Goal: Task Accomplishment & Management: Manage account settings

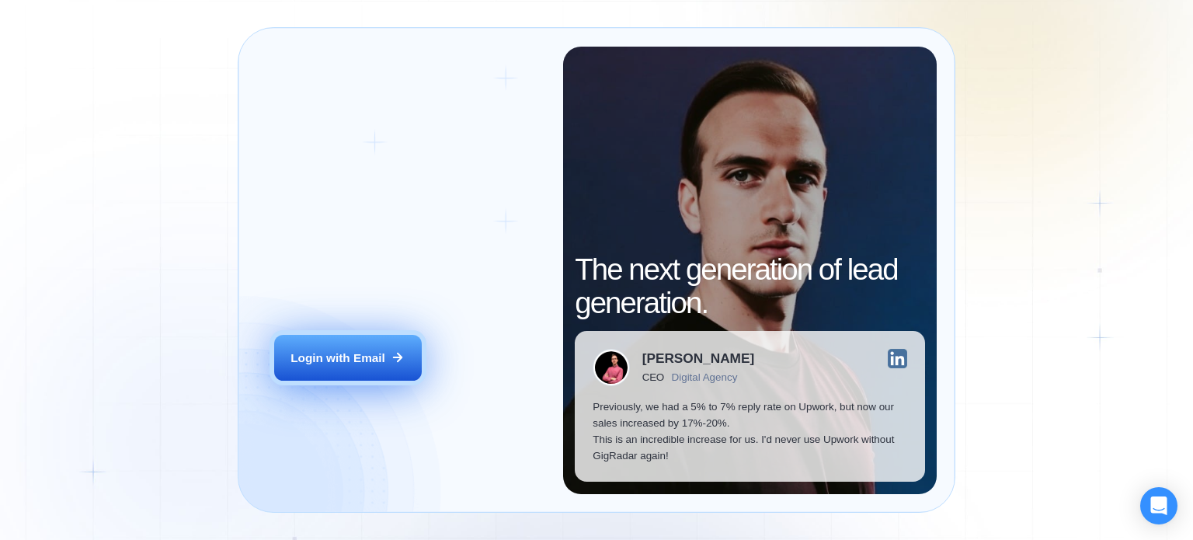
click at [371, 359] on div "Login with Email" at bounding box center [337, 357] width 95 height 16
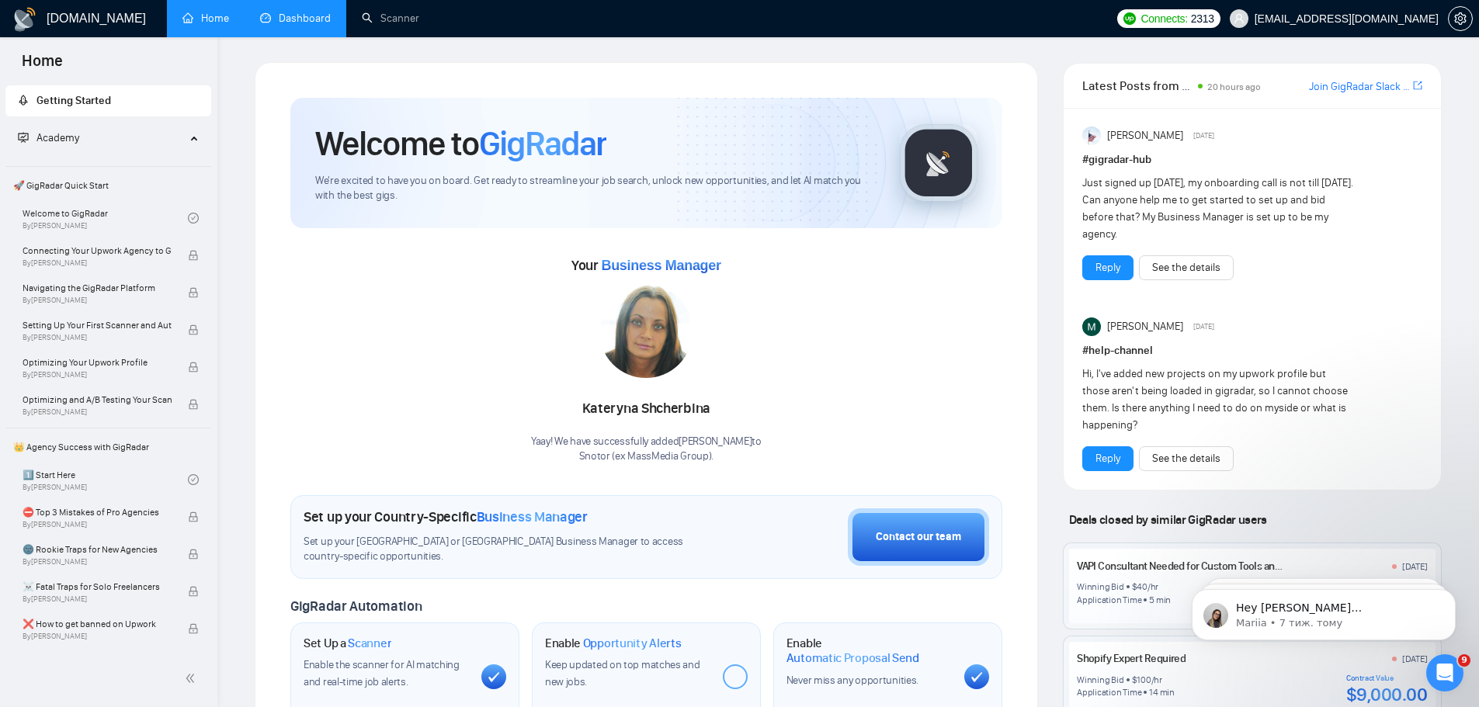
click at [279, 22] on link "Dashboard" at bounding box center [295, 18] width 71 height 13
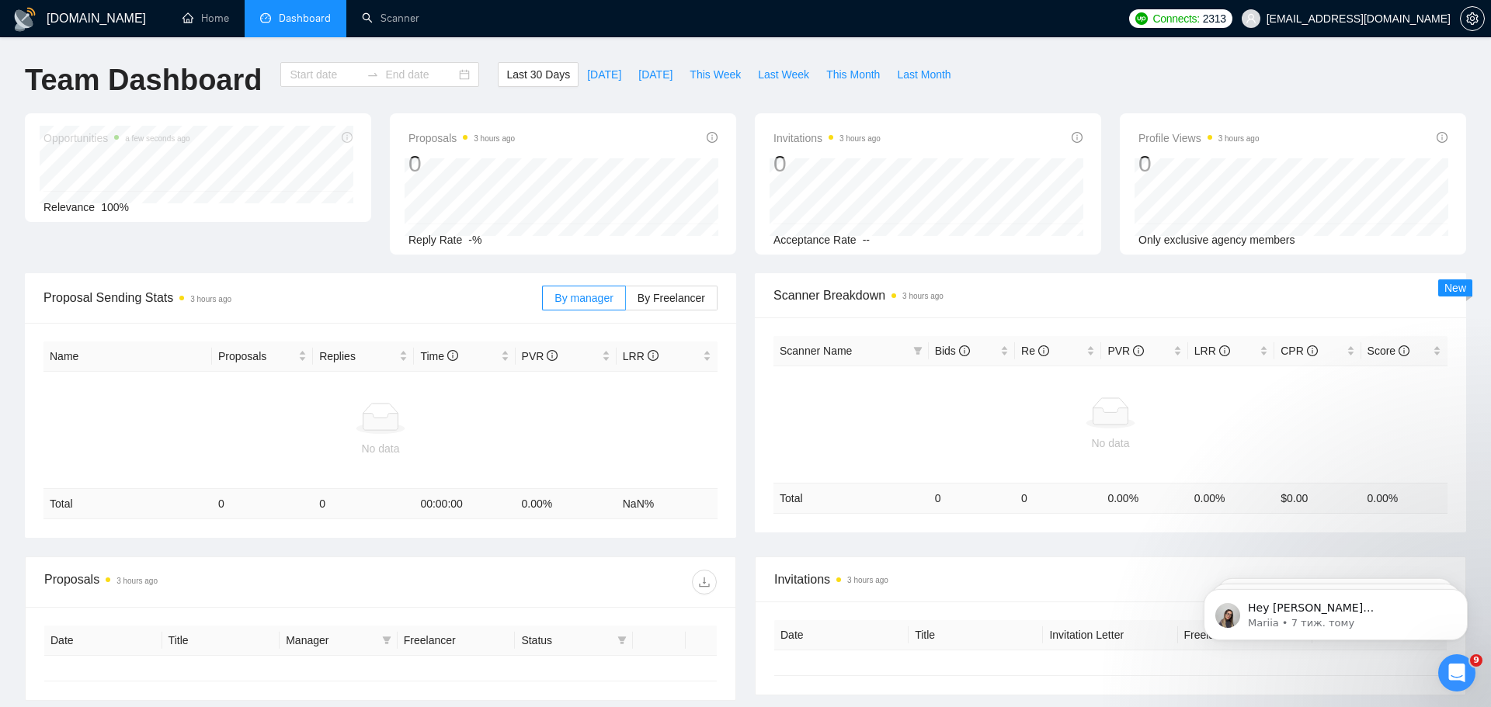
type input "[DATE]"
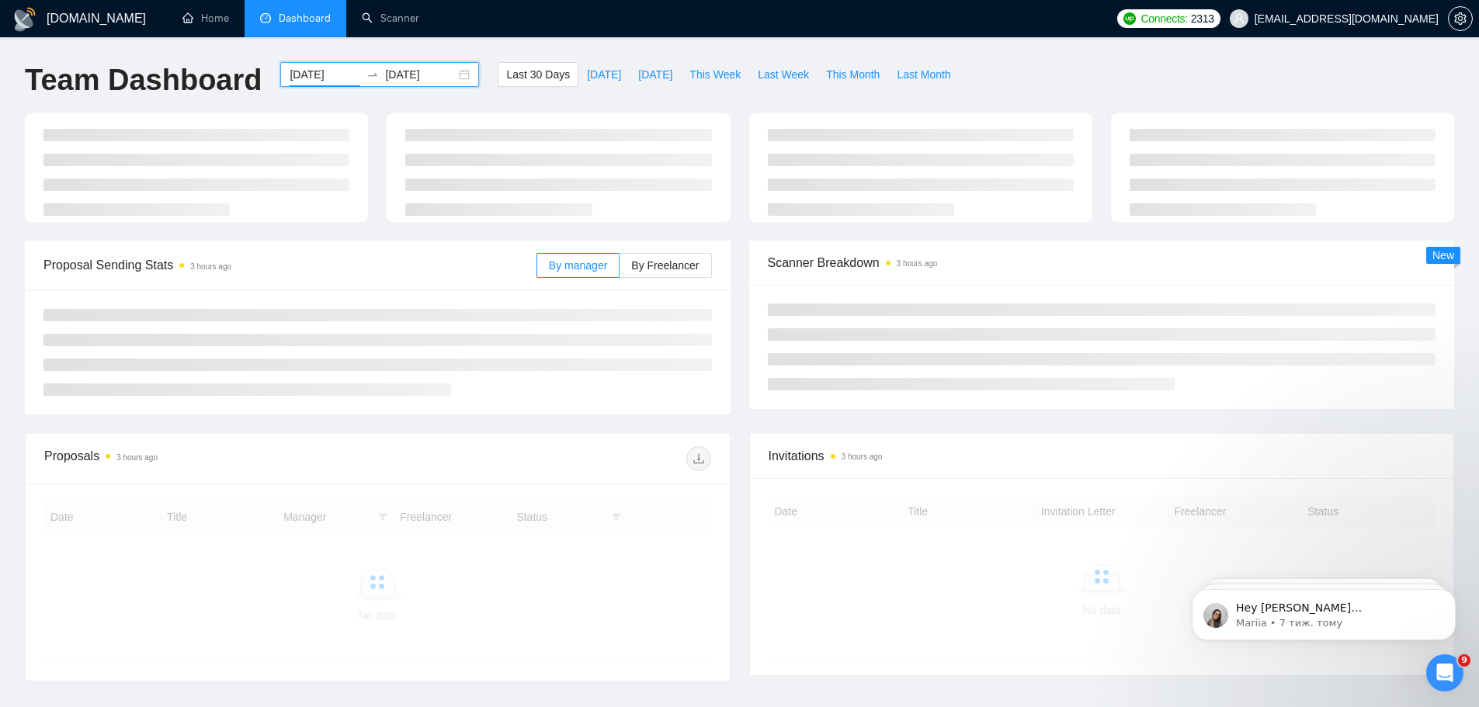
click at [326, 70] on input "[DATE]" at bounding box center [325, 74] width 71 height 17
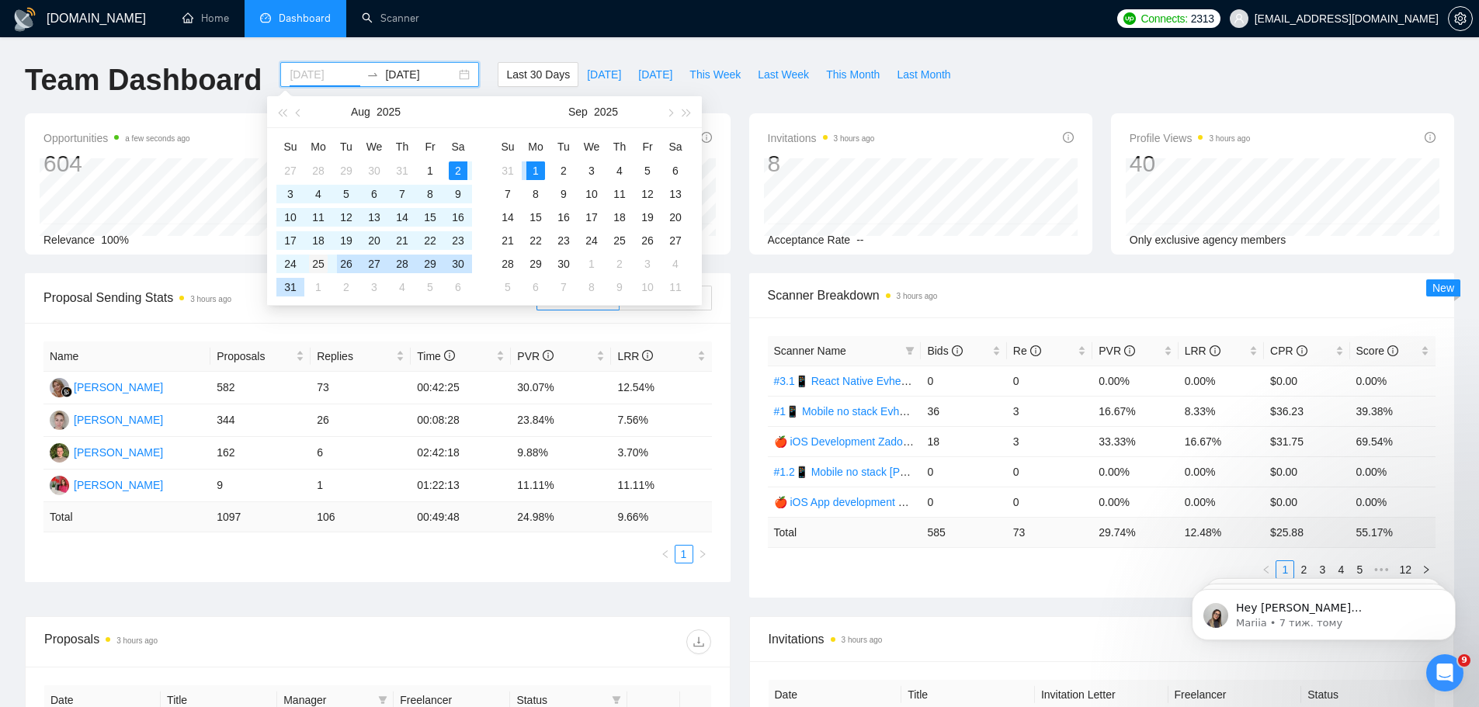
type input "[DATE]"
click at [324, 257] on div "25" at bounding box center [318, 264] width 19 height 19
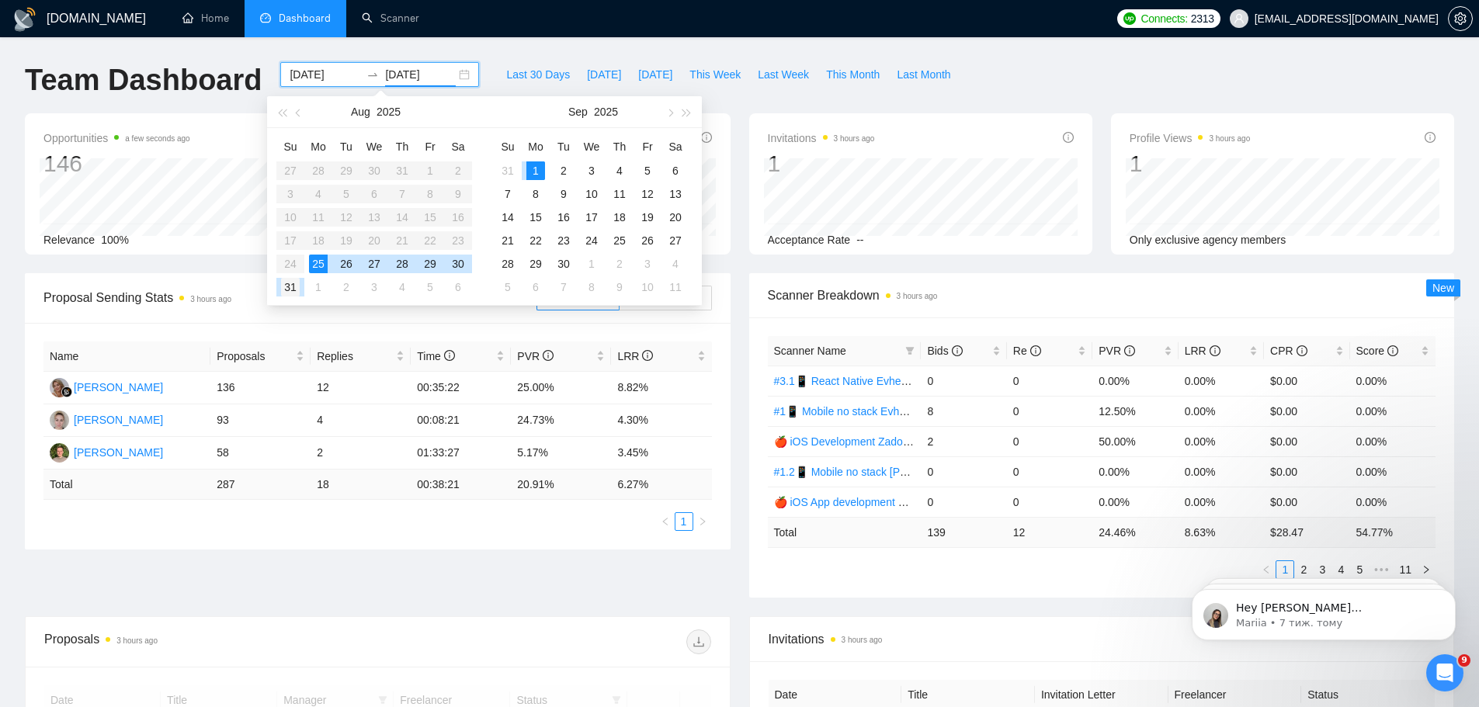
type input "[DATE]"
click at [283, 287] on div "31" at bounding box center [290, 287] width 19 height 19
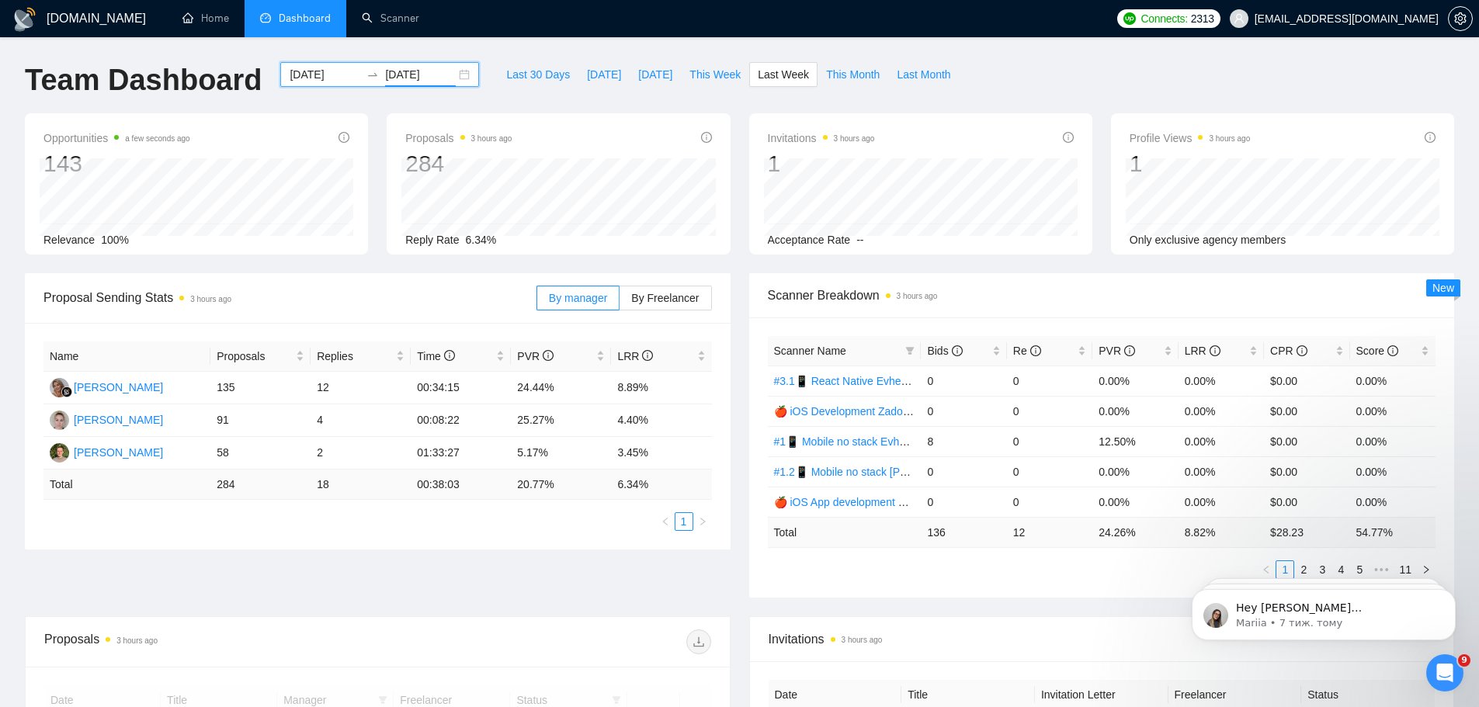
scroll to position [388, 0]
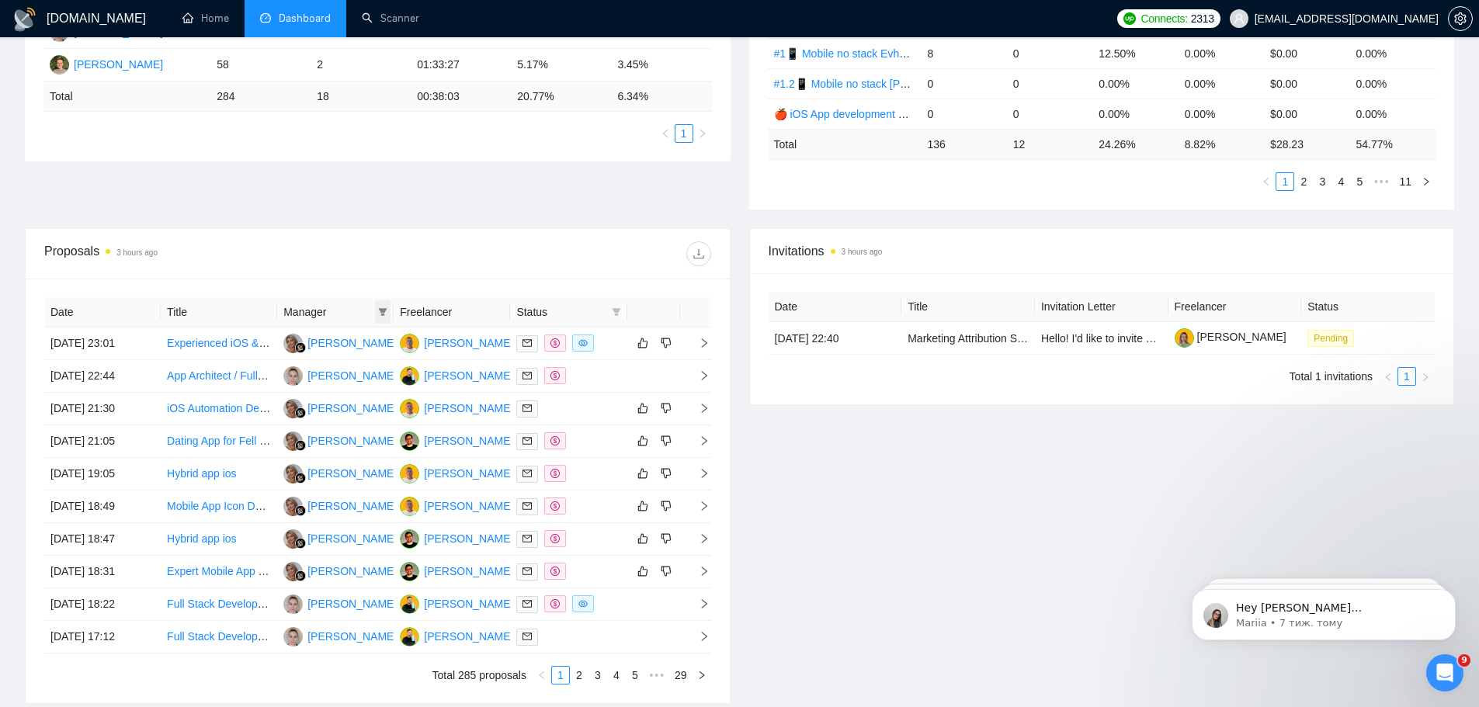
click at [377, 312] on span at bounding box center [383, 311] width 16 height 23
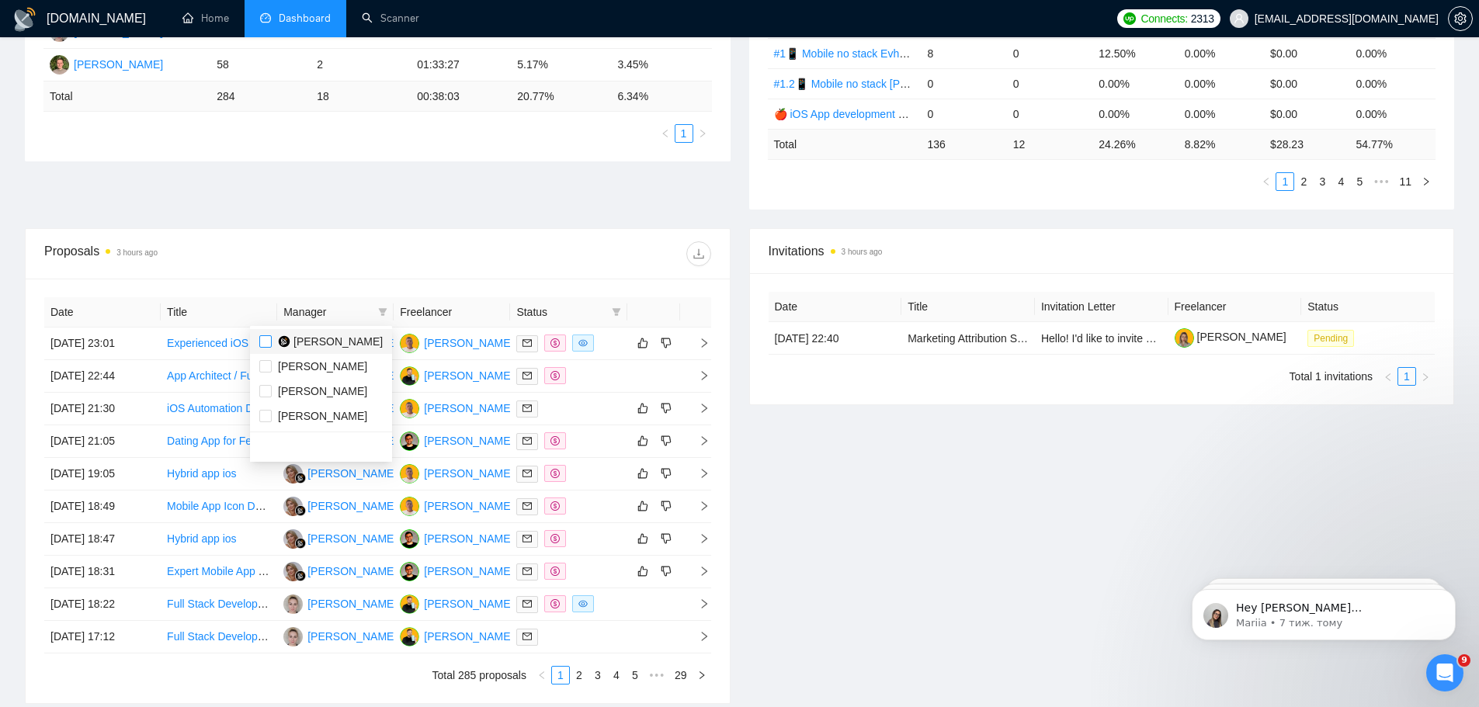
click at [266, 342] on input "checkbox" at bounding box center [265, 341] width 12 height 12
checkbox input "true"
click at [653, 258] on div at bounding box center [543, 253] width 333 height 25
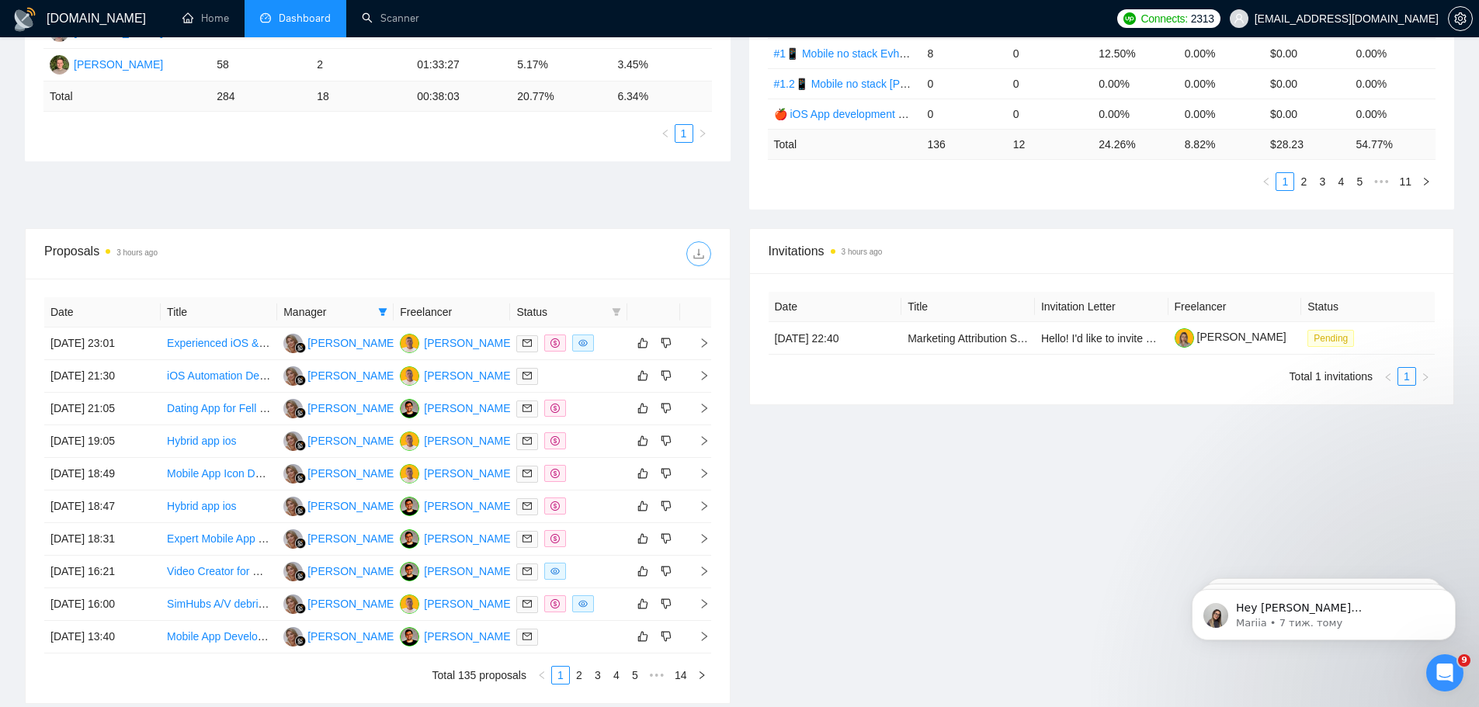
click at [696, 252] on icon "download" at bounding box center [699, 254] width 12 height 12
click at [385, 314] on icon "filter" at bounding box center [382, 311] width 9 height 9
click at [266, 343] on input "checkbox" at bounding box center [265, 341] width 12 height 12
checkbox input "true"
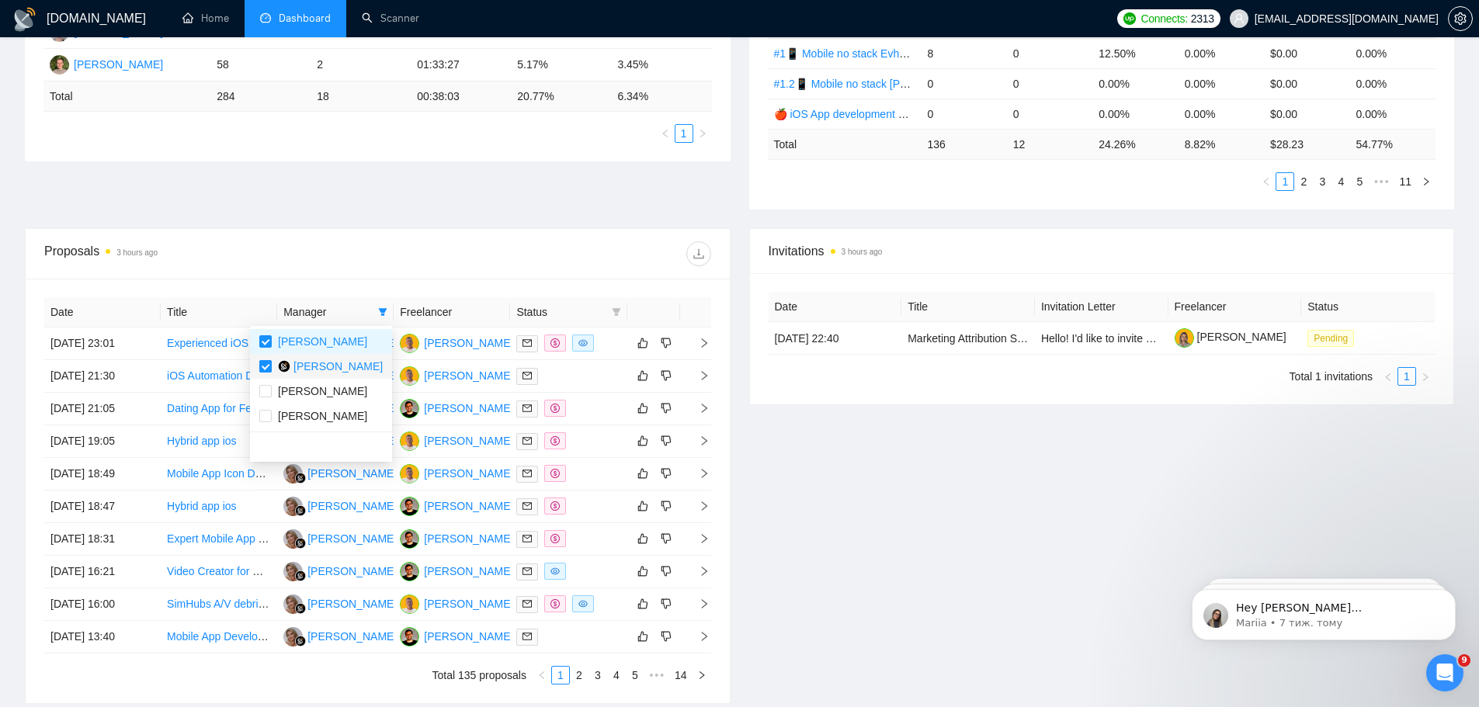
click at [262, 366] on input "checkbox" at bounding box center [265, 366] width 12 height 12
checkbox input "false"
click at [620, 258] on div at bounding box center [543, 253] width 333 height 25
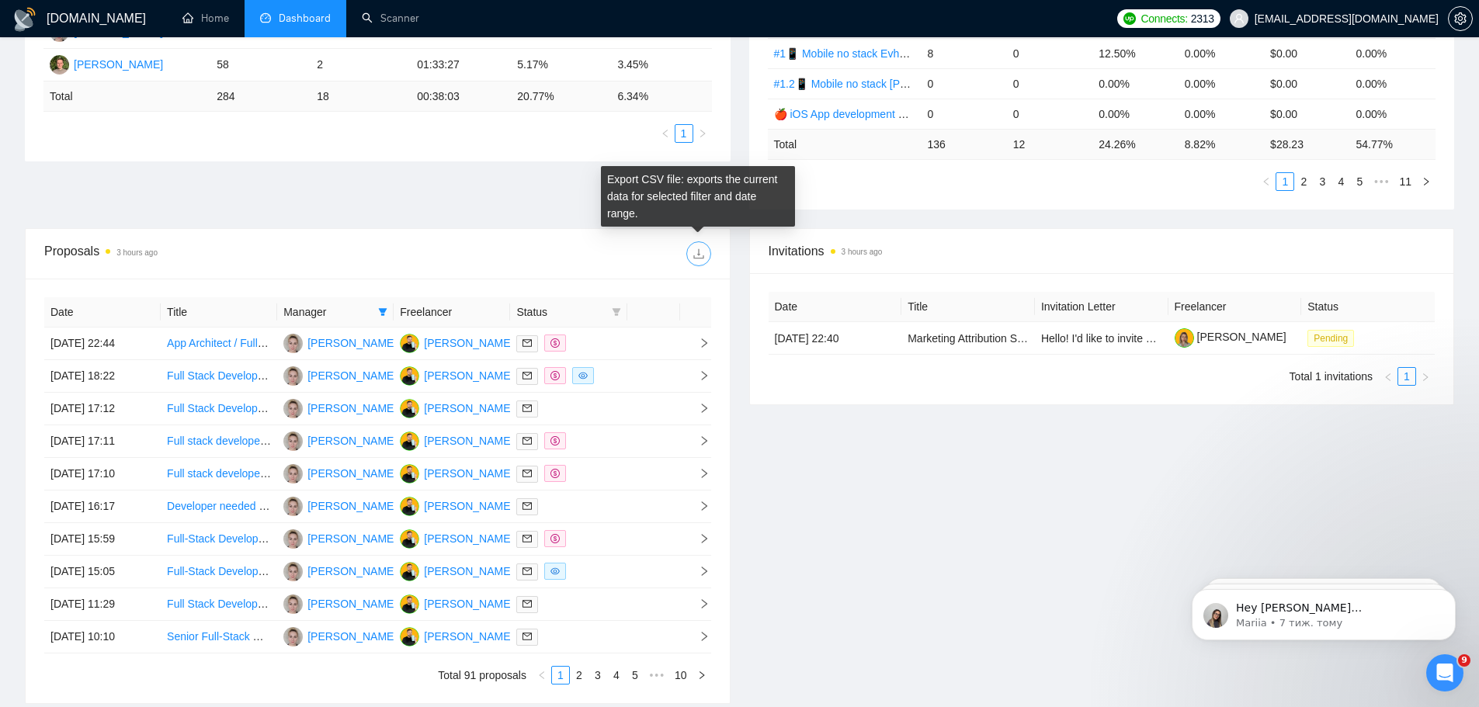
click at [706, 252] on span "download" at bounding box center [698, 254] width 23 height 12
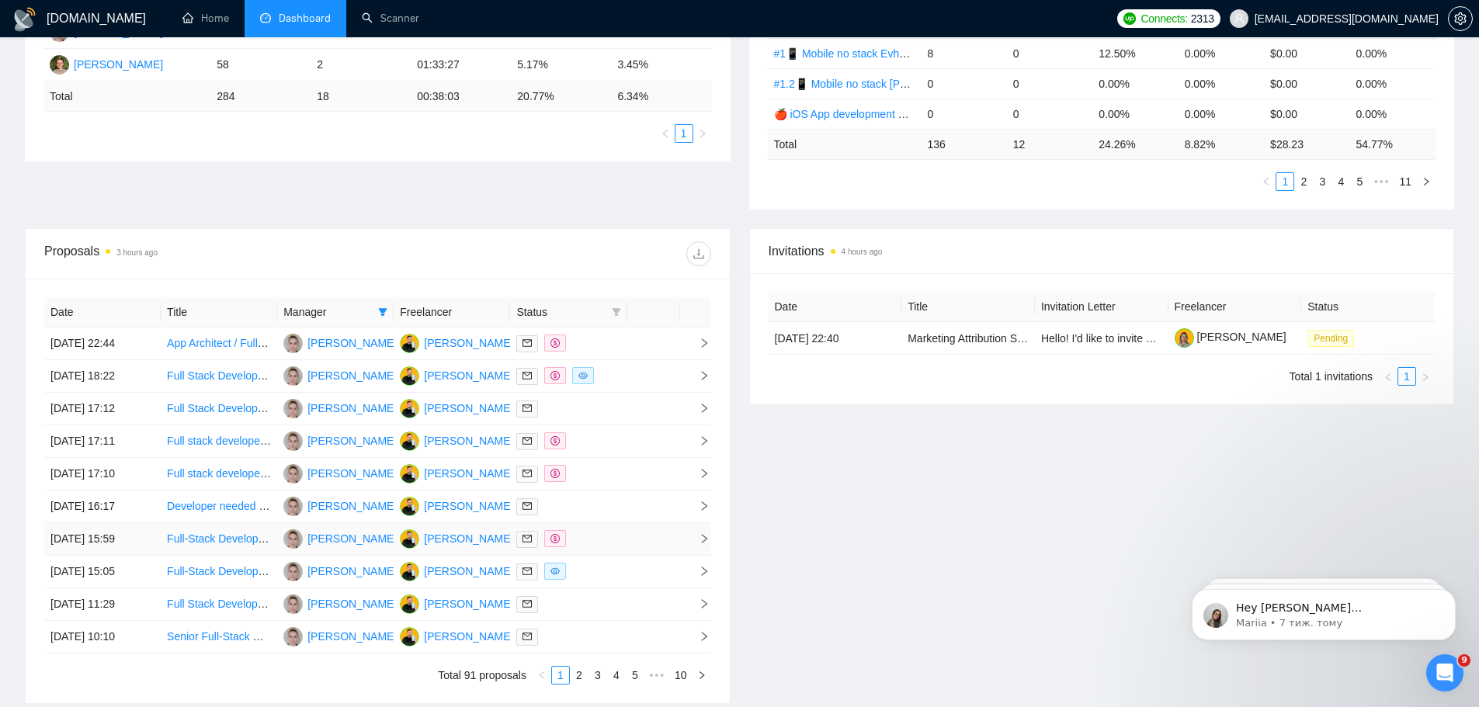
scroll to position [466, 0]
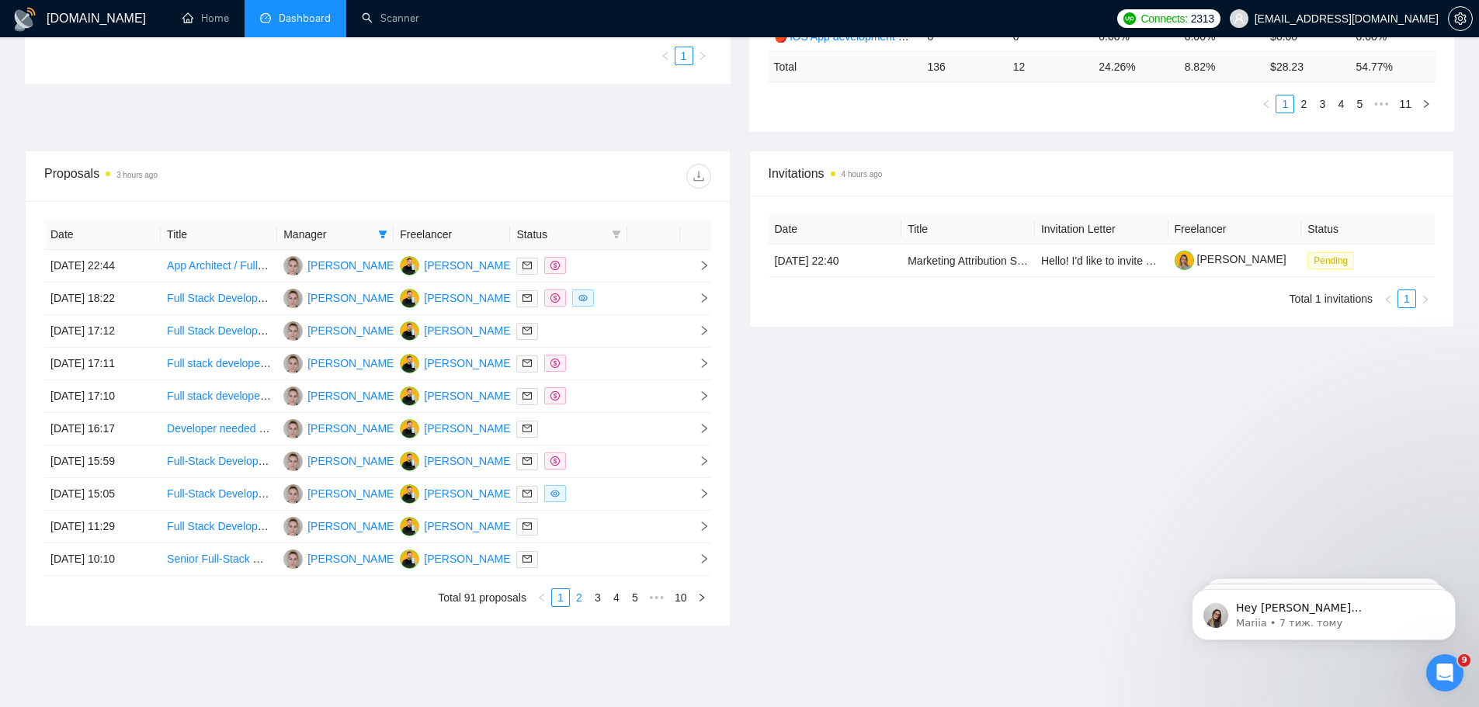
click at [578, 604] on link "2" at bounding box center [579, 597] width 17 height 17
click at [598, 603] on link "3" at bounding box center [597, 597] width 17 height 17
click at [617, 603] on link "4" at bounding box center [616, 597] width 17 height 17
click at [618, 596] on link "5" at bounding box center [616, 597] width 17 height 17
click at [619, 596] on link "6" at bounding box center [616, 597] width 17 height 17
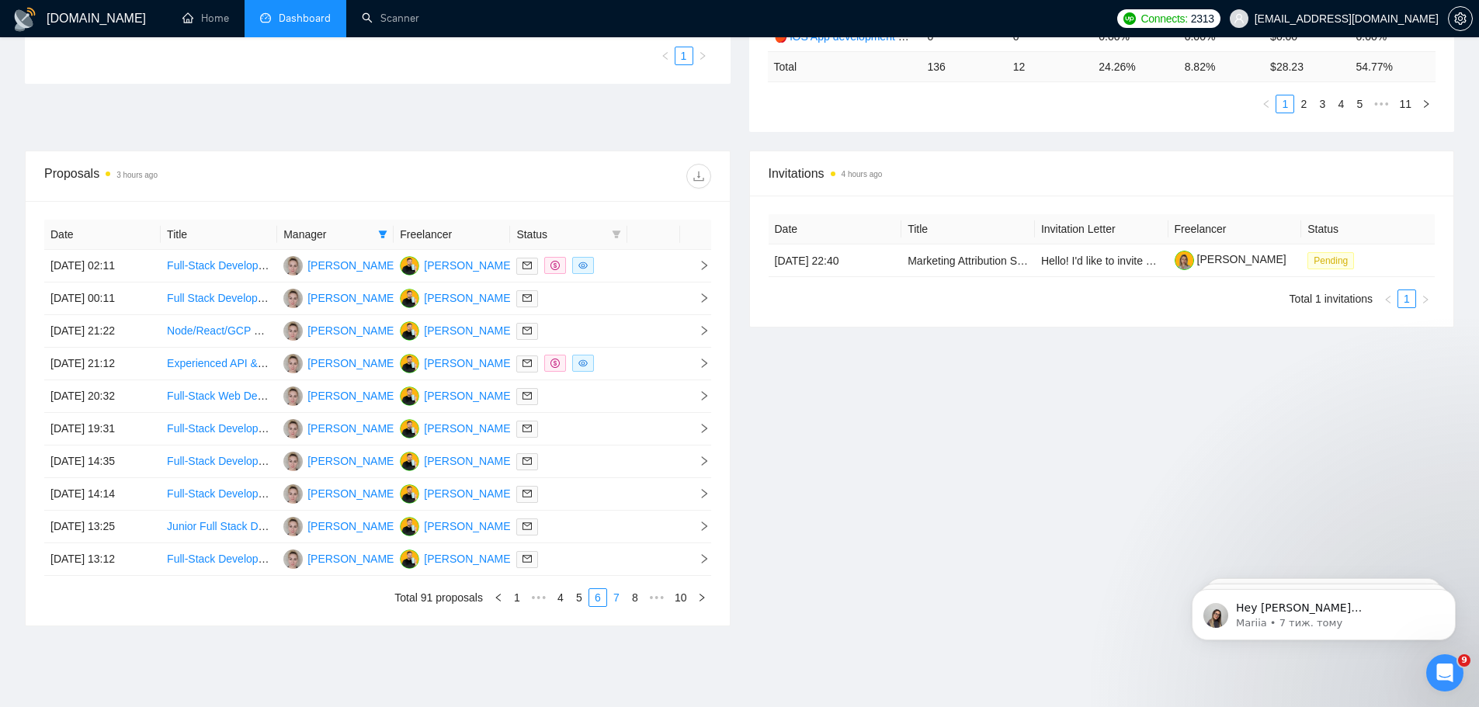
click at [620, 599] on link "7" at bounding box center [616, 597] width 17 height 17
click at [641, 600] on link "8" at bounding box center [641, 597] width 17 height 17
click at [658, 593] on link "9" at bounding box center [659, 597] width 17 height 17
click at [383, 234] on icon "filter" at bounding box center [383, 235] width 9 height 8
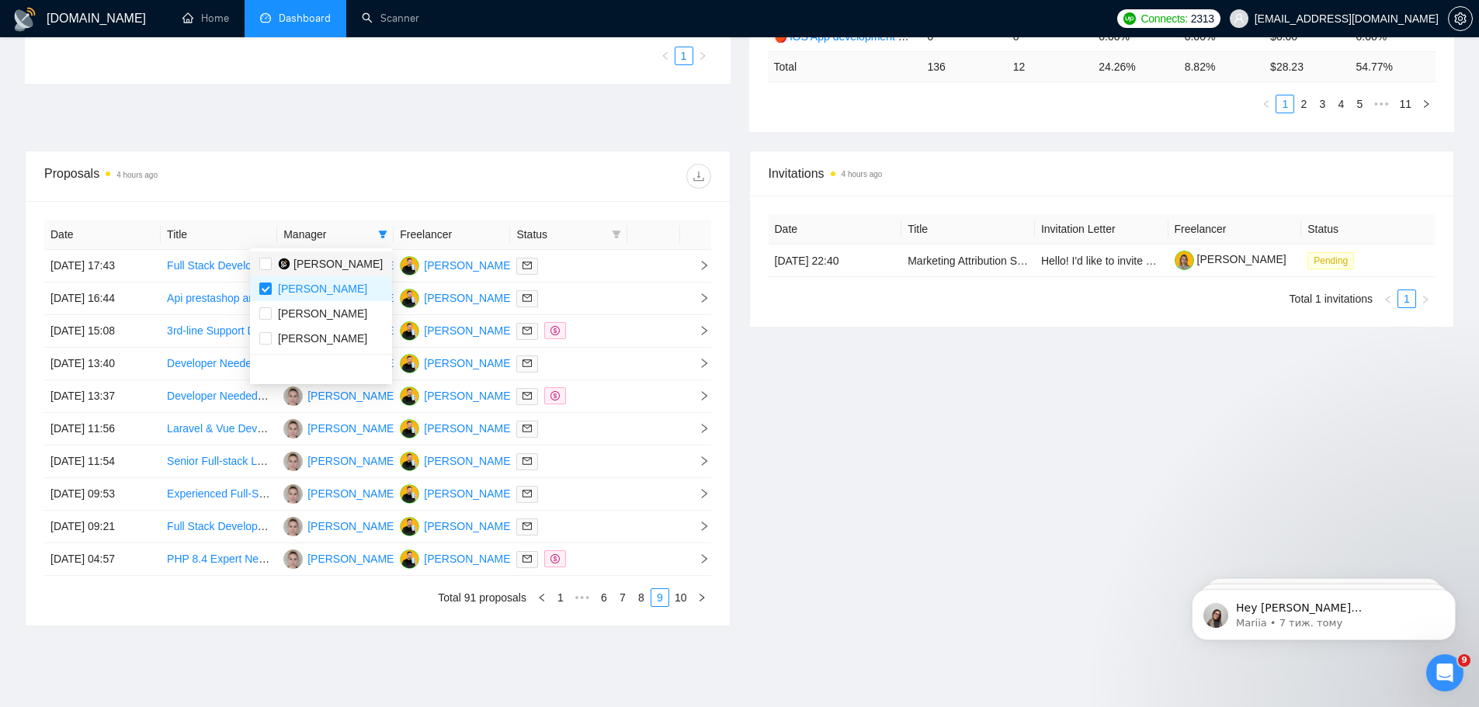
click at [272, 260] on span "[PERSON_NAME]" at bounding box center [327, 263] width 111 height 17
checkbox input "true"
click at [261, 287] on input "checkbox" at bounding box center [265, 289] width 12 height 12
checkbox input "false"
click at [636, 182] on div at bounding box center [543, 176] width 333 height 25
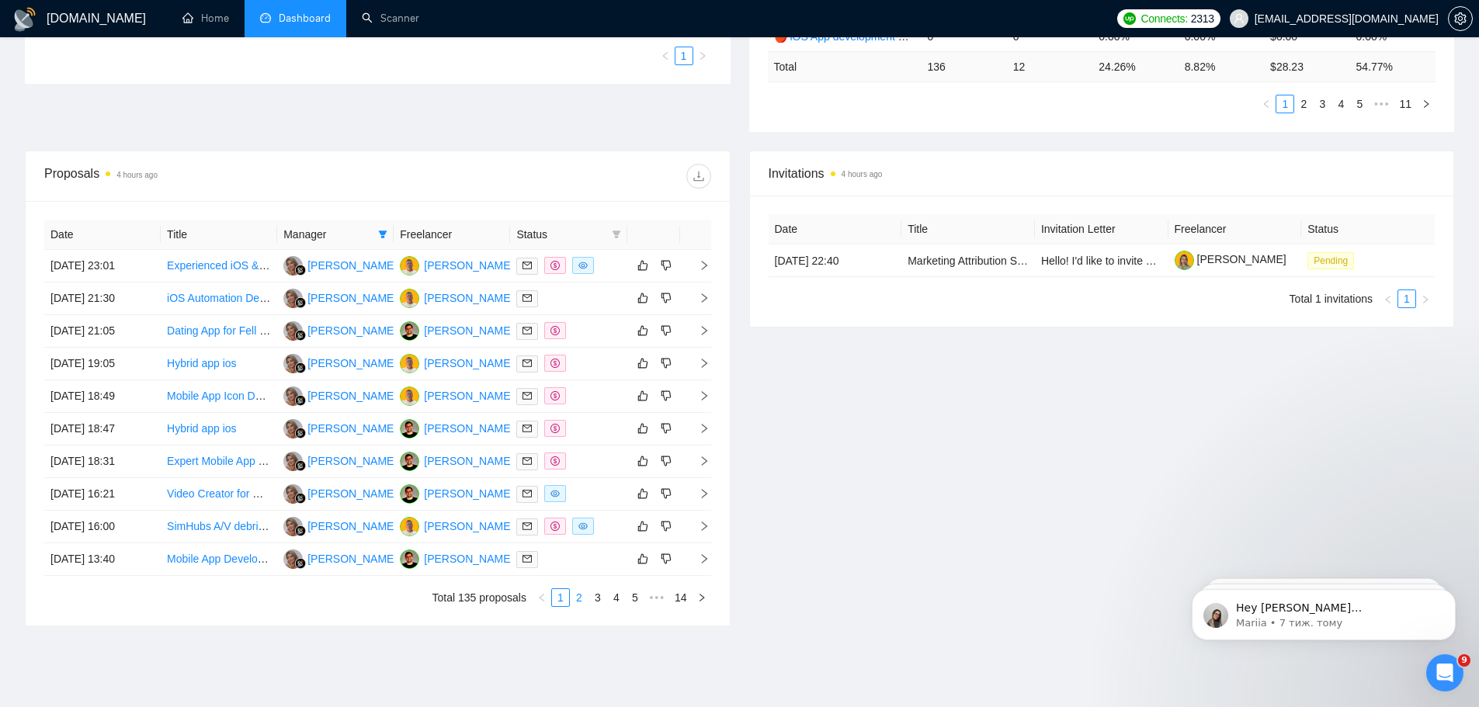
click at [578, 599] on link "2" at bounding box center [579, 597] width 17 height 17
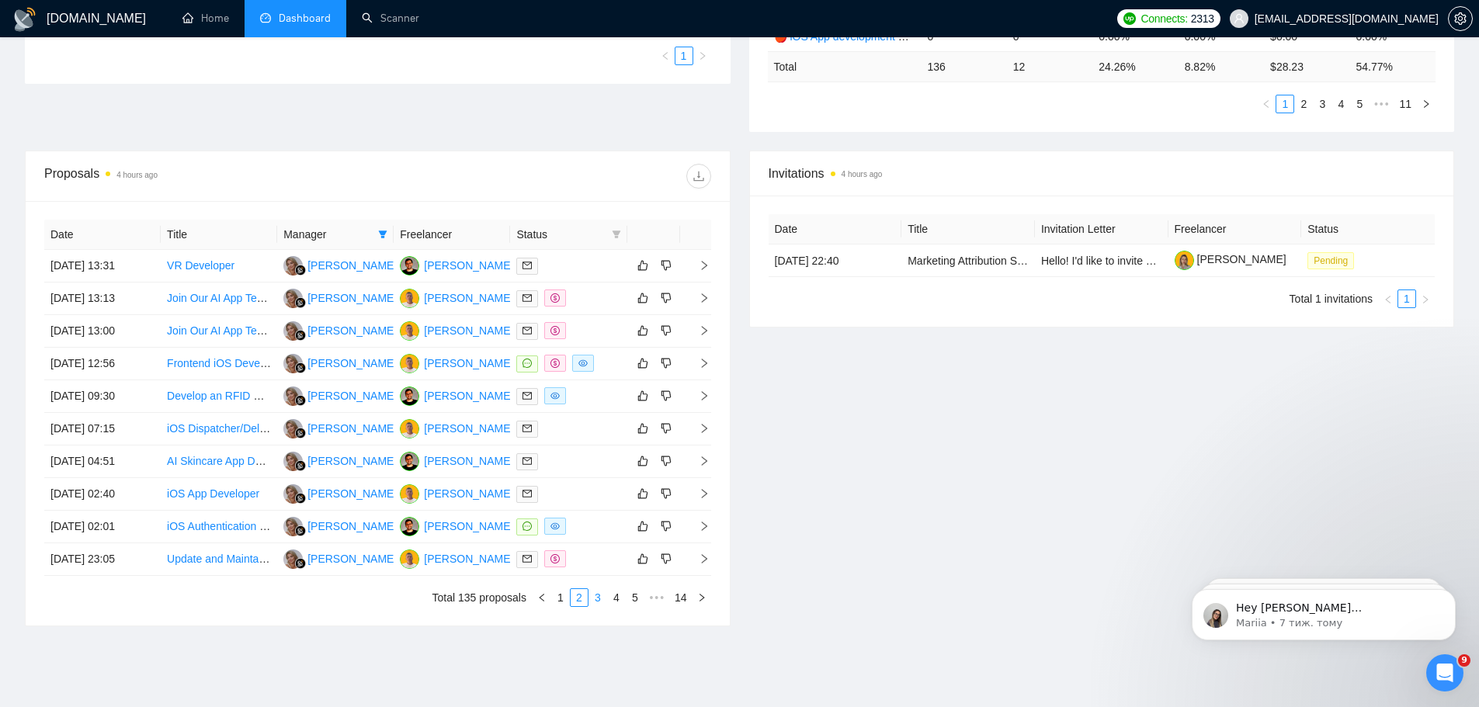
click at [598, 602] on link "3" at bounding box center [597, 597] width 17 height 17
click at [620, 598] on link "4" at bounding box center [616, 597] width 17 height 17
click at [620, 600] on link "5" at bounding box center [616, 597] width 17 height 17
click at [613, 600] on link "6" at bounding box center [616, 597] width 17 height 17
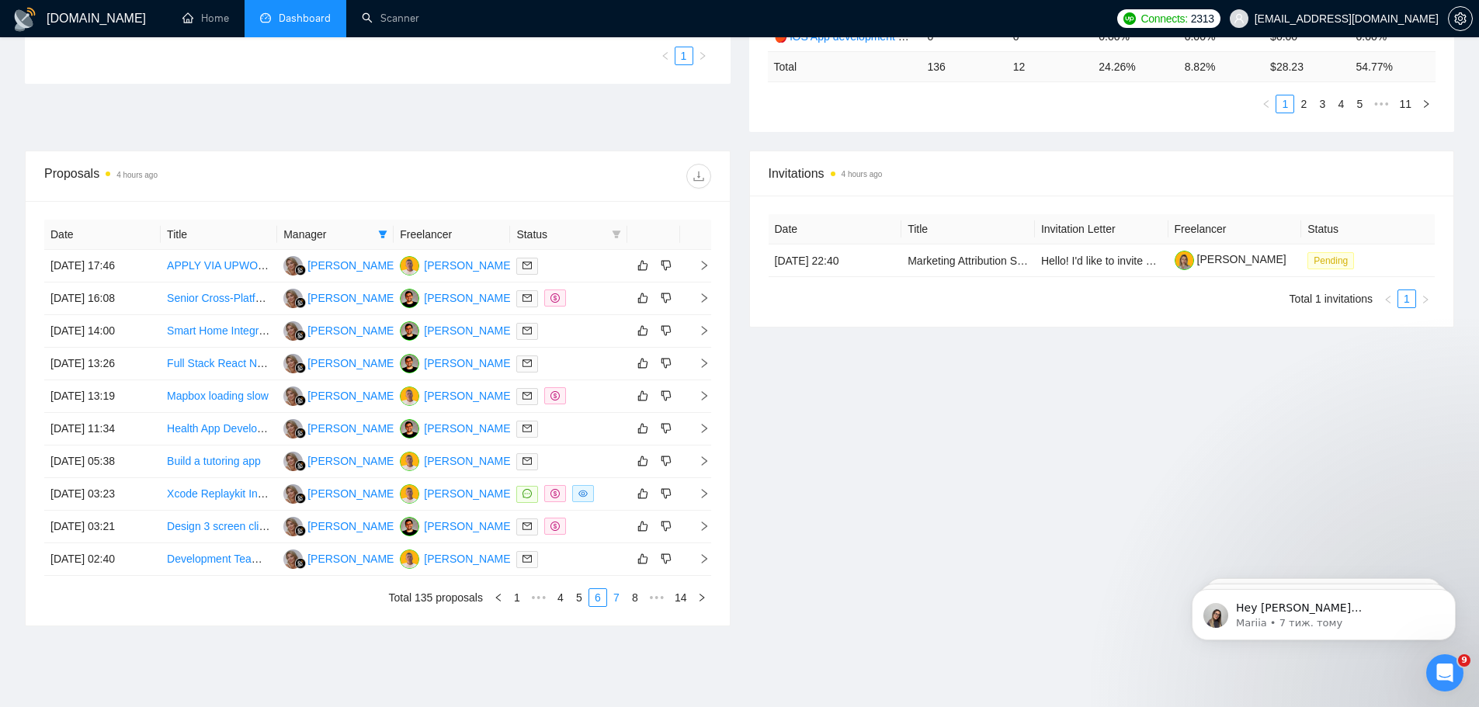
click at [615, 593] on link "7" at bounding box center [616, 597] width 17 height 17
click at [620, 596] on link "8" at bounding box center [616, 597] width 17 height 17
click at [612, 594] on link "9" at bounding box center [611, 597] width 17 height 17
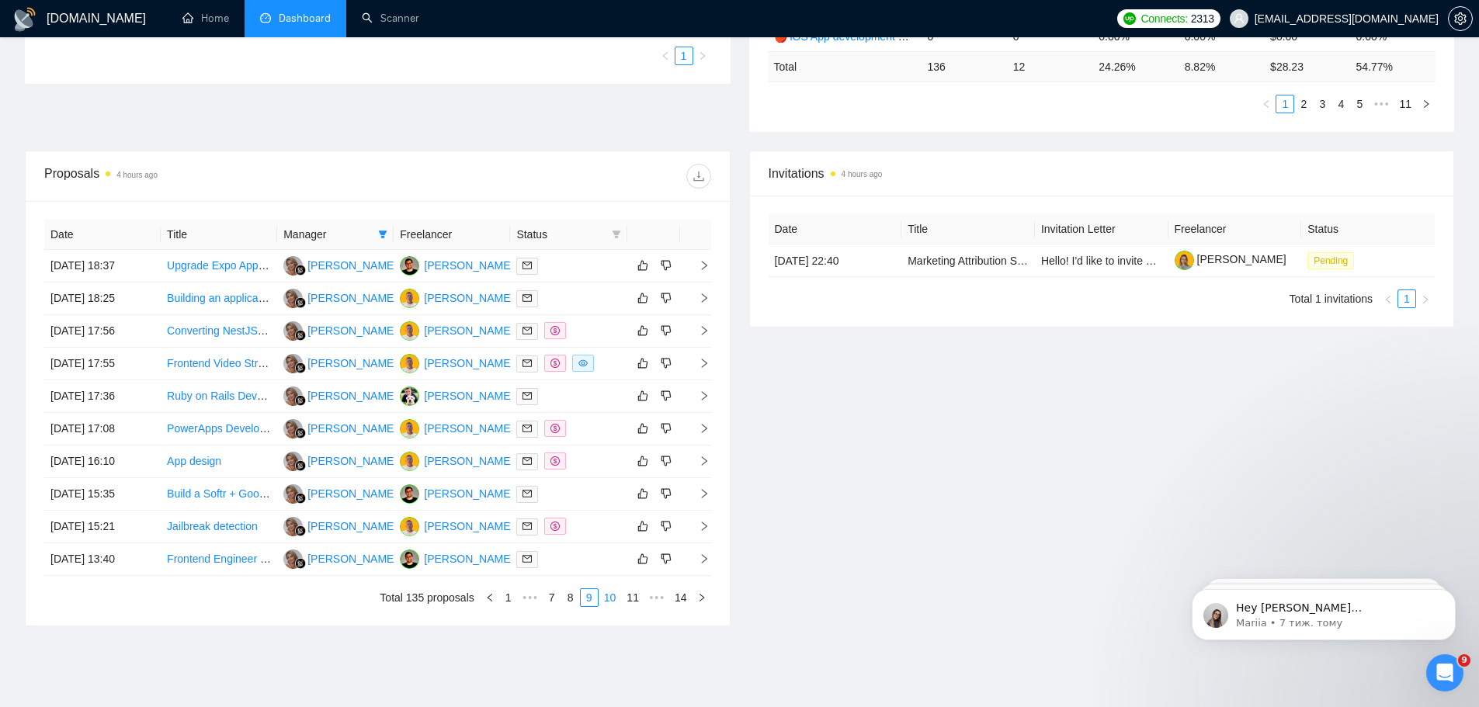
click at [612, 594] on link "10" at bounding box center [610, 597] width 22 height 17
click at [612, 603] on link "11" at bounding box center [610, 597] width 22 height 17
click at [634, 594] on link "12" at bounding box center [635, 597] width 22 height 17
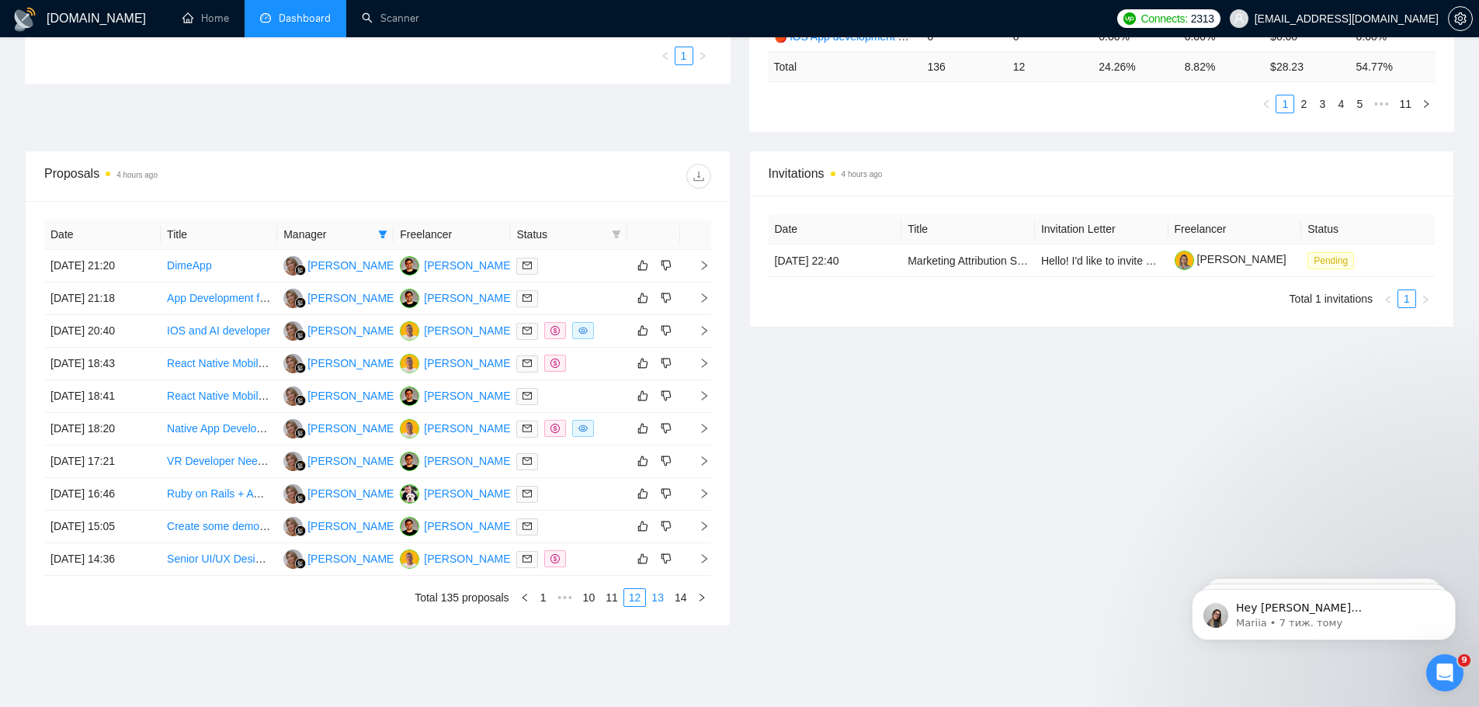
click at [663, 599] on link "13" at bounding box center [658, 597] width 22 height 17
click at [677, 596] on link "14" at bounding box center [681, 597] width 22 height 17
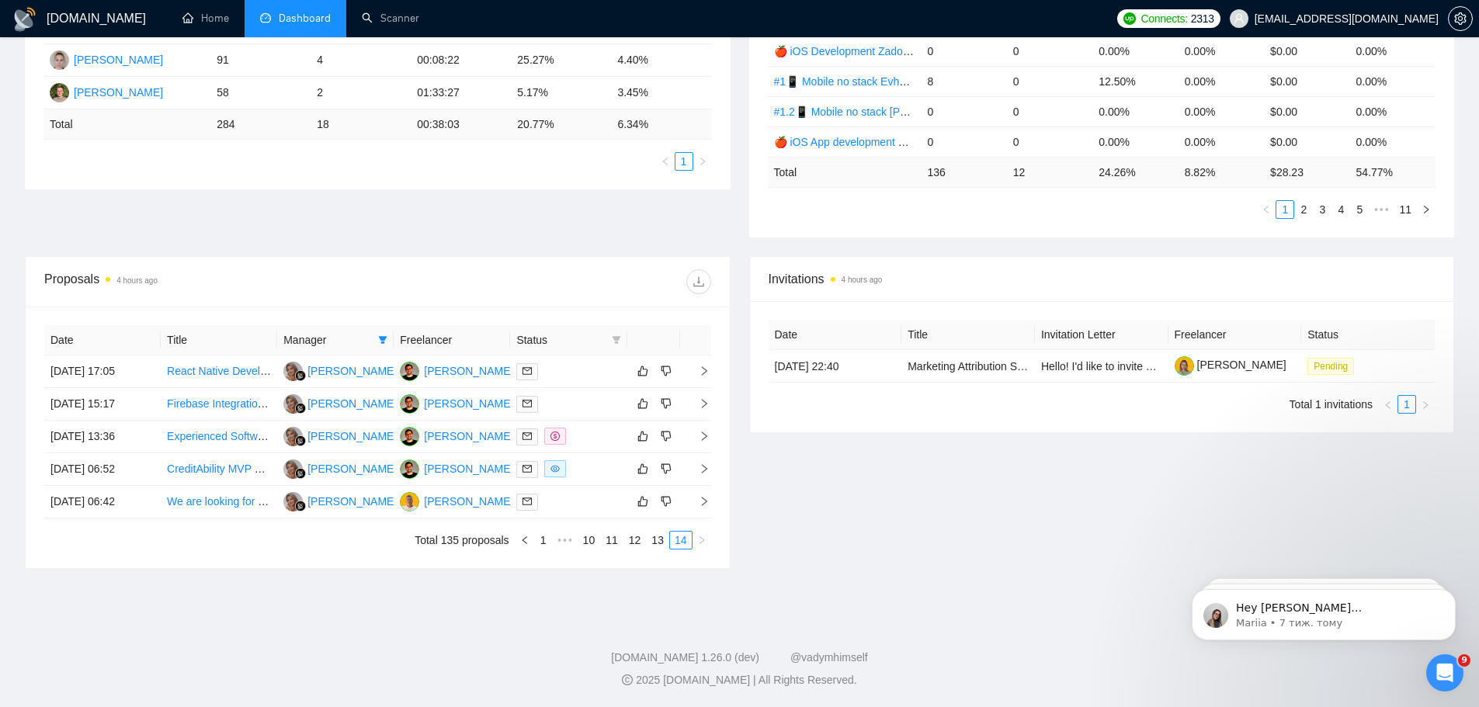
scroll to position [360, 0]
